Goal: Task Accomplishment & Management: Complete application form

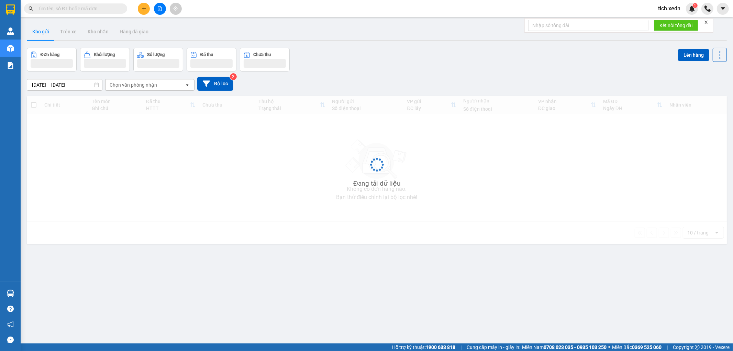
click at [146, 7] on button at bounding box center [144, 9] width 12 height 12
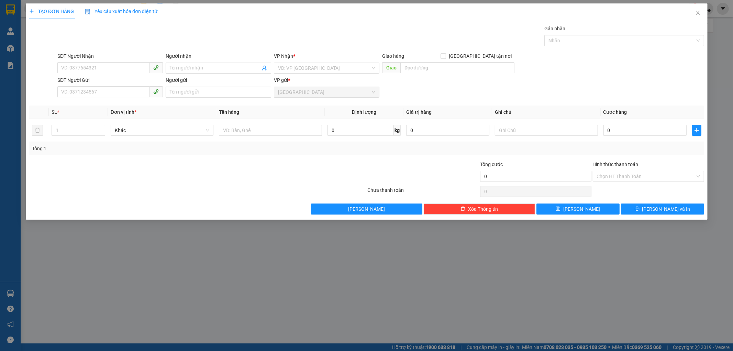
click at [144, 7] on div "TẠO ĐƠN HÀNG Yêu cầu xuất hóa đơn điện tử Transit Pickup Surcharge Ids Transit …" at bounding box center [366, 175] width 733 height 351
click at [88, 69] on input "SĐT Người Nhận" at bounding box center [103, 67] width 92 height 11
type input "0986447369"
click at [116, 80] on div "0986447369 - BẢO" at bounding box center [110, 82] width 97 height 8
type input "BẢO"
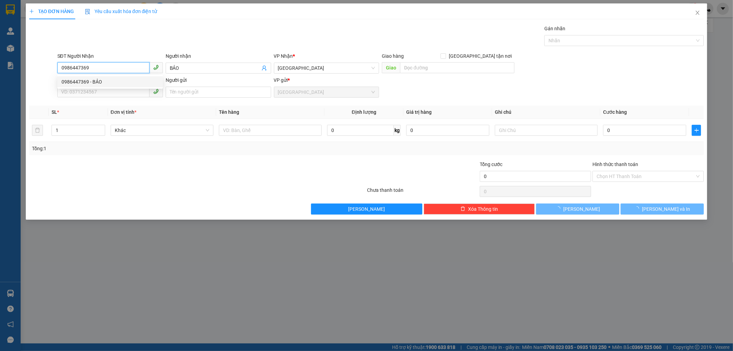
type input "30.000"
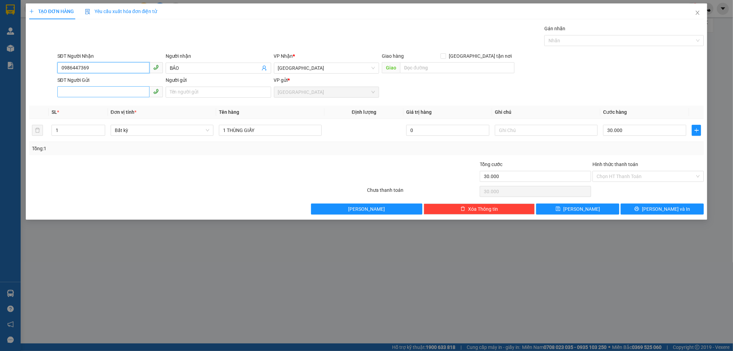
type input "0986447369"
click at [111, 91] on input "SĐT Người Gửi" at bounding box center [103, 91] width 92 height 11
click at [102, 119] on div "00977277166 - KỲ" at bounding box center [110, 117] width 97 height 8
type input "00977277166"
type input "KỲ"
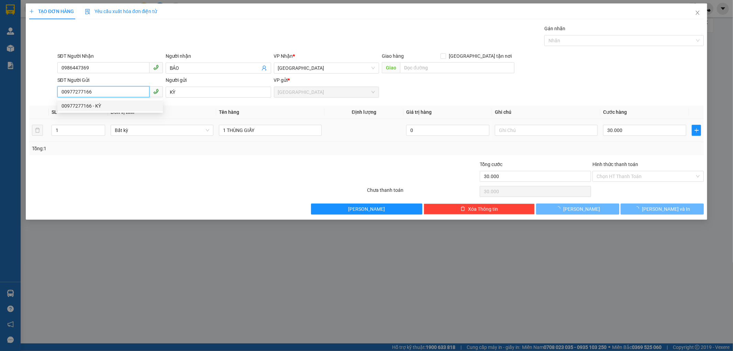
type input "50.000"
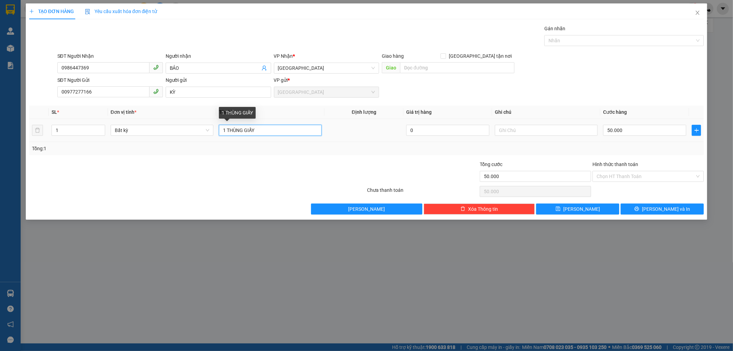
click at [257, 129] on input "1 THÙNG GIẤY" at bounding box center [270, 130] width 103 height 11
type input "1"
type input "2 THÙNG XỐP"
type input "2"
click at [101, 128] on icon "up" at bounding box center [101, 128] width 2 height 2
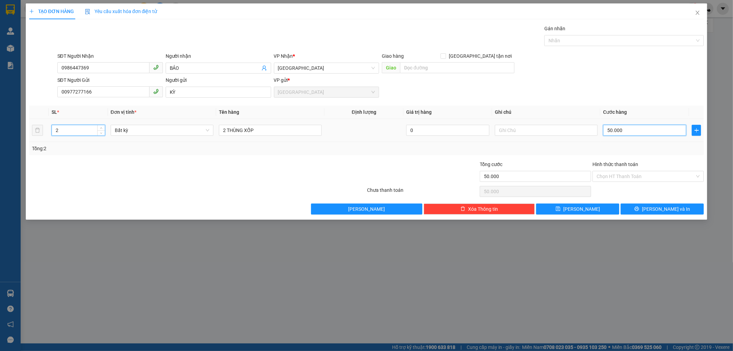
click at [627, 130] on input "50.000" at bounding box center [644, 130] width 83 height 11
type input "0"
type input "1"
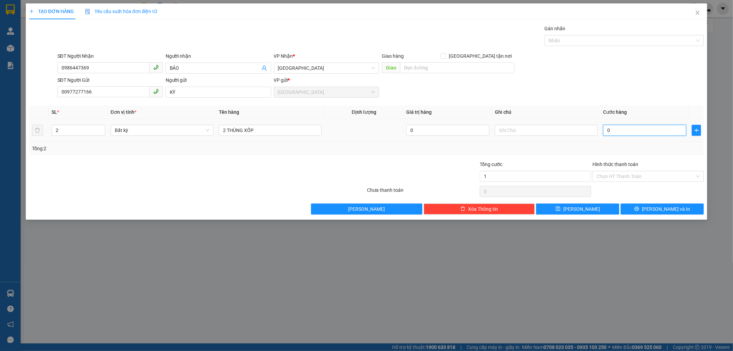
type input "1"
type input "01"
type input "10"
type input "010"
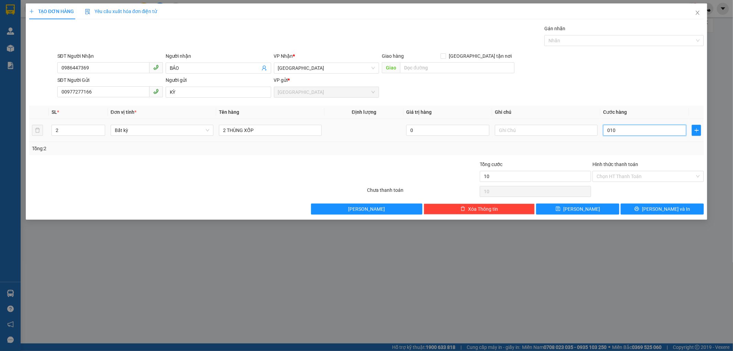
type input "100"
type input "0.100"
type input "100.000"
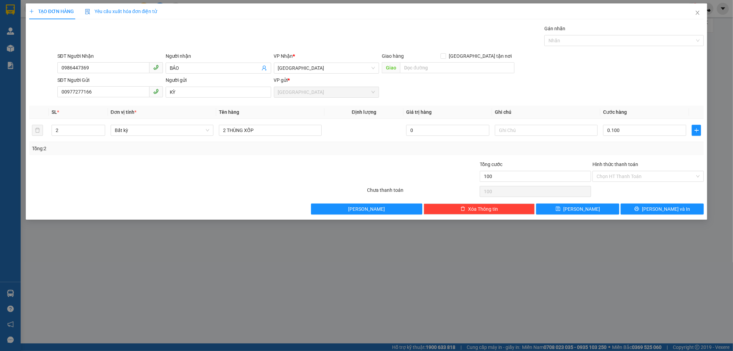
type input "100.000"
click at [644, 143] on div "Tổng: 2" at bounding box center [366, 148] width 675 height 13
click at [632, 176] on input "Hình thức thanh toán" at bounding box center [645, 176] width 98 height 10
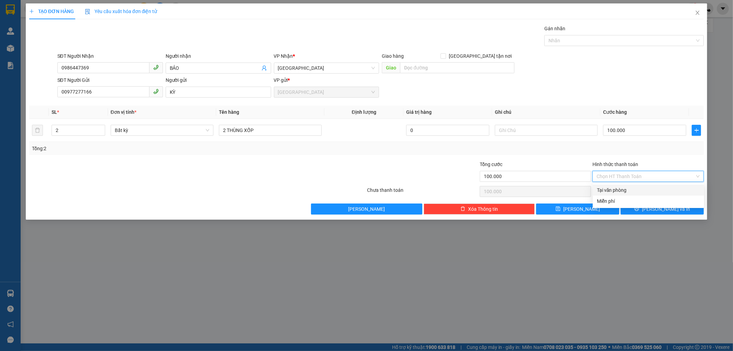
click at [631, 185] on div "Tại văn phòng" at bounding box center [648, 190] width 111 height 11
type input "0"
click at [646, 206] on button "Lưu và In" at bounding box center [662, 208] width 83 height 11
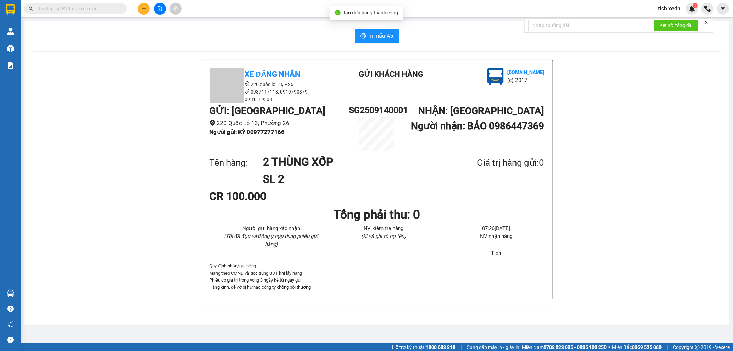
click at [357, 11] on span "Tạo đơn hàng thành công" at bounding box center [370, 12] width 55 height 5
click at [384, 35] on span "In mẫu A5" at bounding box center [381, 36] width 25 height 9
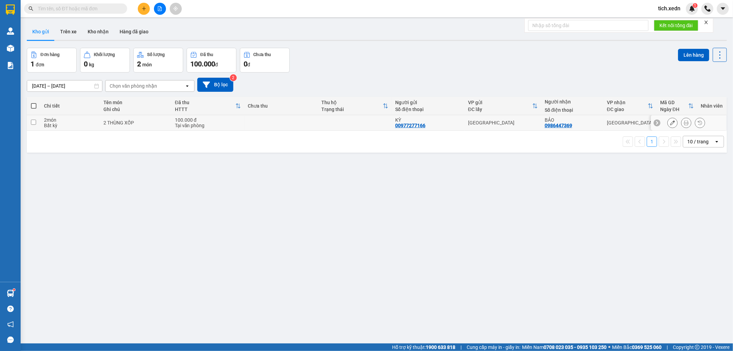
click at [34, 122] on input "checkbox" at bounding box center [33, 122] width 5 height 5
checkbox input "true"
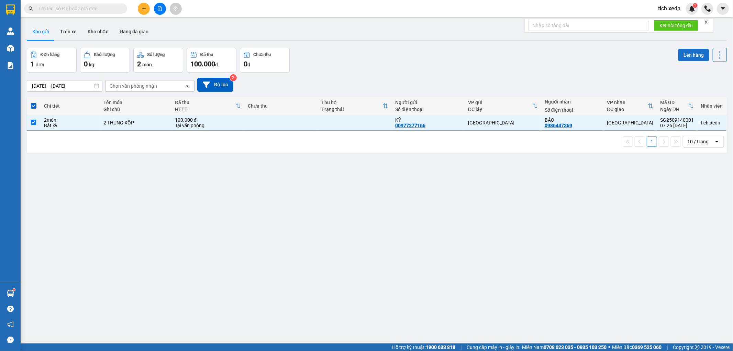
click at [692, 52] on button "Lên hàng" at bounding box center [693, 55] width 31 height 12
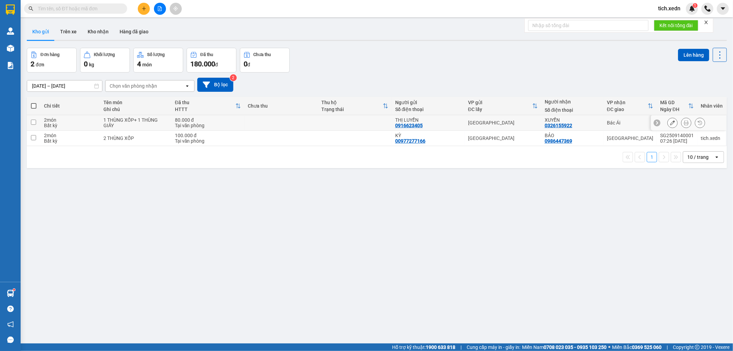
click at [684, 121] on icon at bounding box center [686, 122] width 5 height 5
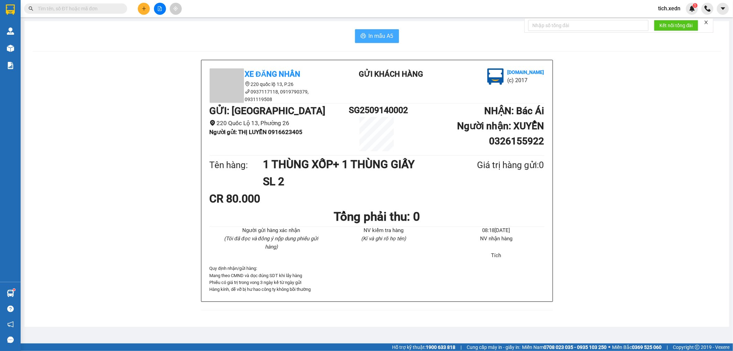
click at [389, 39] on span "In mẫu A5" at bounding box center [381, 36] width 25 height 9
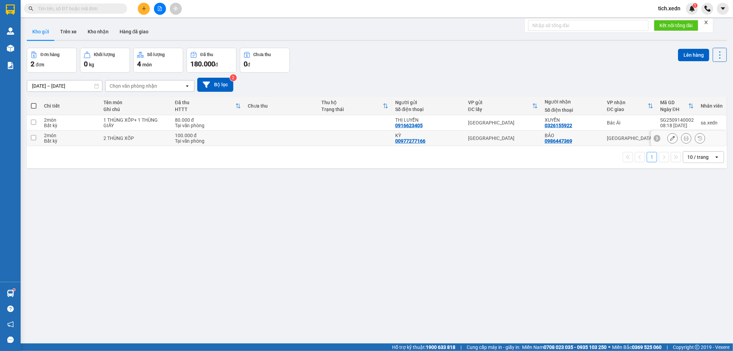
click at [37, 137] on td at bounding box center [34, 138] width 14 height 15
checkbox input "true"
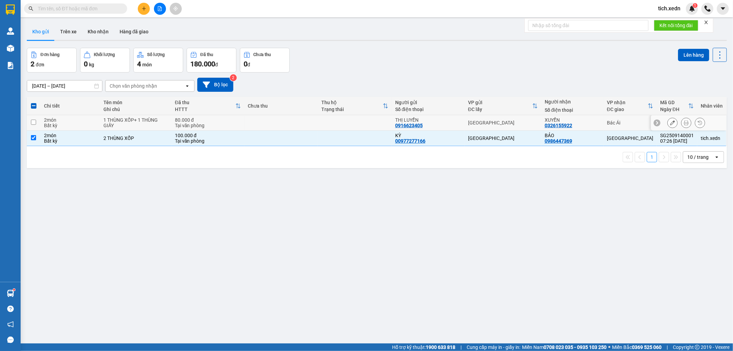
click at [33, 122] on input "checkbox" at bounding box center [33, 122] width 5 height 5
checkbox input "true"
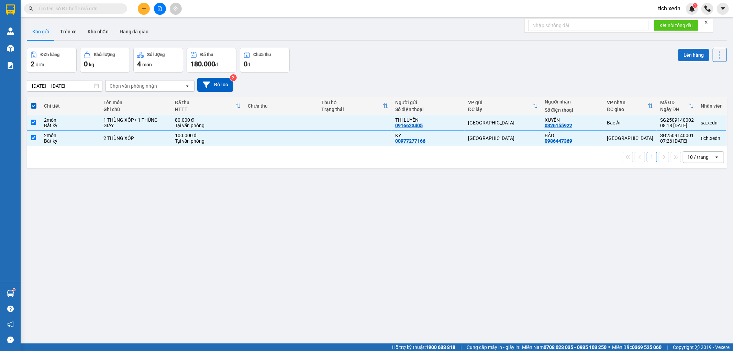
click at [684, 55] on button "Lên hàng" at bounding box center [693, 55] width 31 height 12
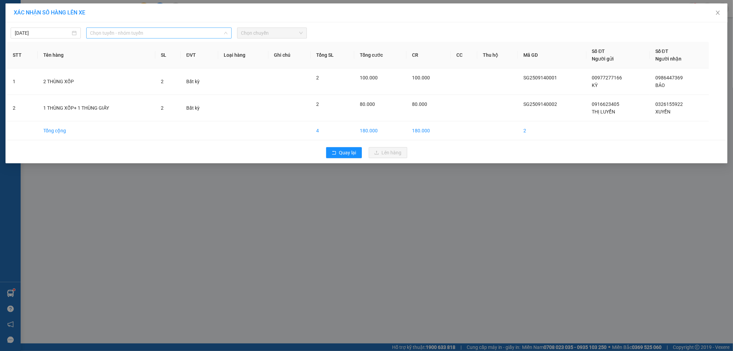
click at [137, 33] on span "Chọn tuyến - nhóm tuyến" at bounding box center [158, 33] width 137 height 10
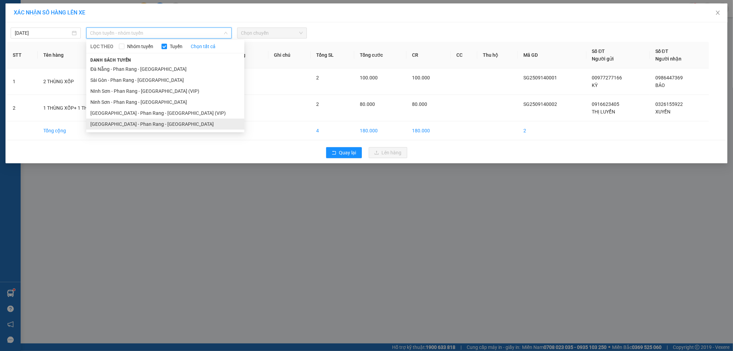
click at [139, 122] on li "Sài Gòn - Phan Rang - Ninh Sơn" at bounding box center [165, 124] width 158 height 11
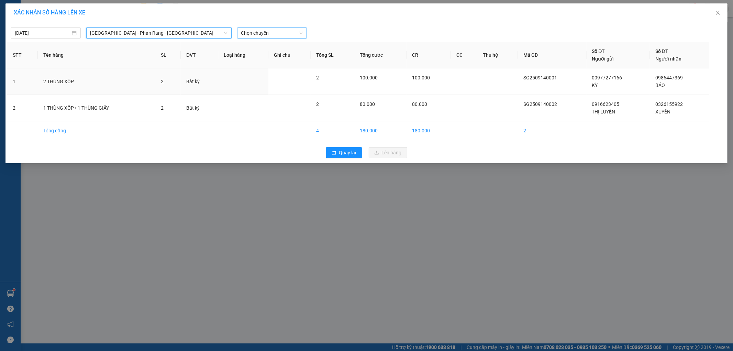
click at [266, 35] on span "Chọn chuyến" at bounding box center [272, 33] width 62 height 10
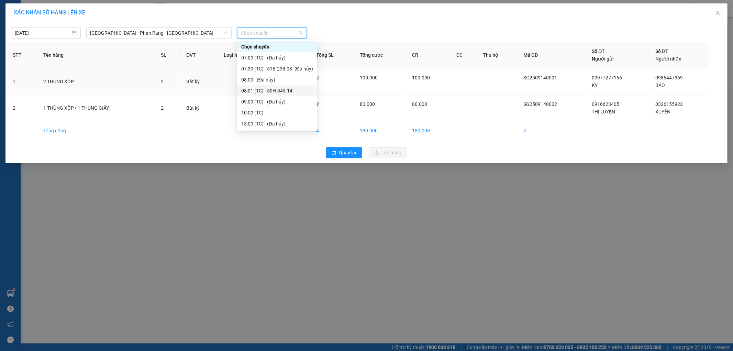
click at [267, 89] on div "08:01 (TC) - 50H-945.14" at bounding box center [277, 91] width 72 height 8
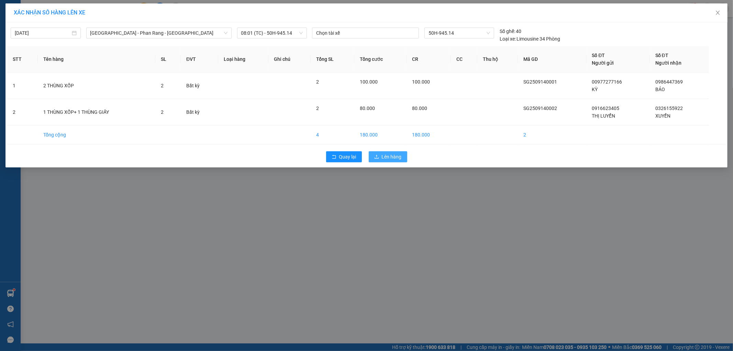
click at [384, 159] on span "Lên hàng" at bounding box center [392, 157] width 20 height 8
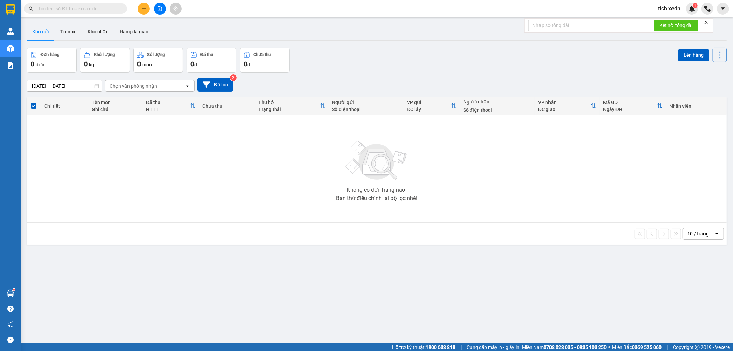
click at [95, 7] on input "text" at bounding box center [78, 9] width 81 height 8
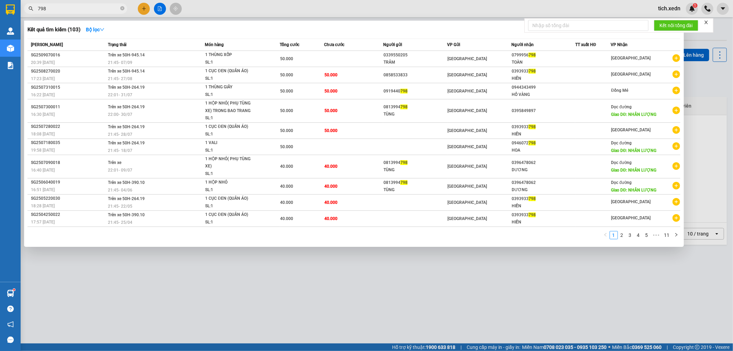
type input "798"
